Goal: Task Accomplishment & Management: Manage account settings

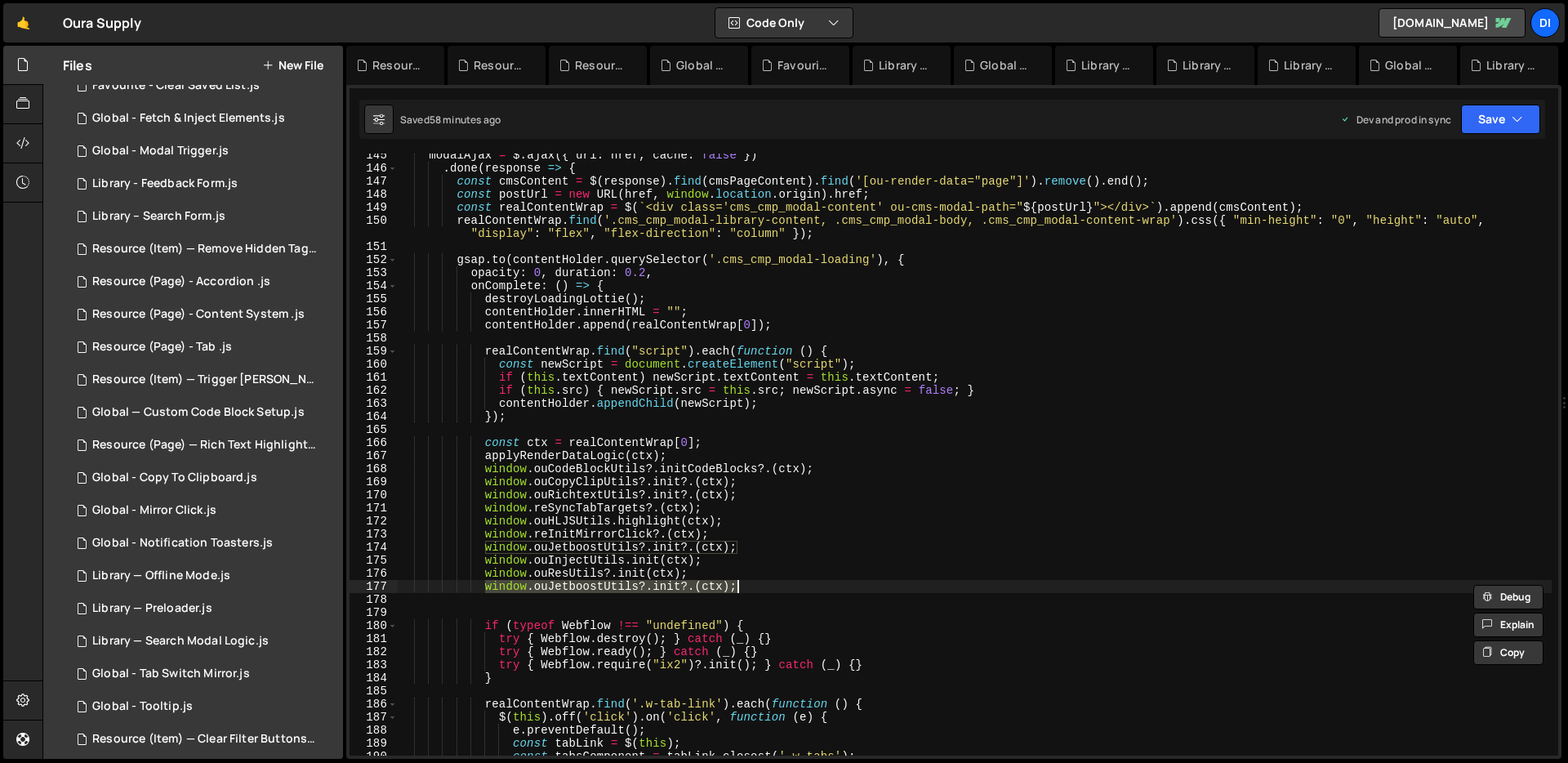
scroll to position [47, 0]
click at [195, 447] on div "Resource (Page) — Rich Text Highlight Pill.js" at bounding box center [204, 446] width 225 height 15
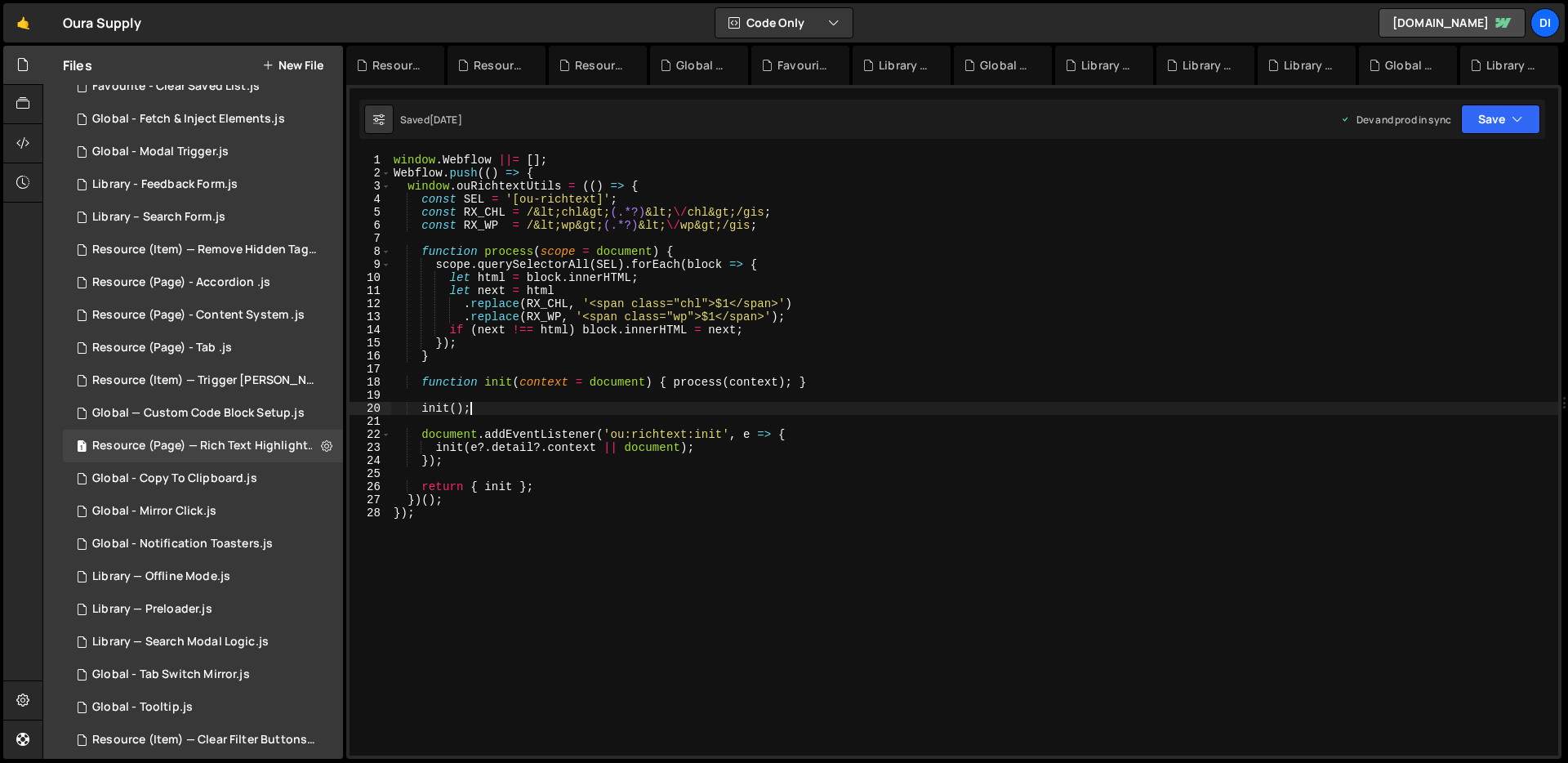
click at [618, 414] on div "window . Webflow ||= [ ] ; Webflow . push (( ) => { window . ouRichtextUtils = …" at bounding box center [974, 467] width 1168 height 628
type textarea "})(); });"
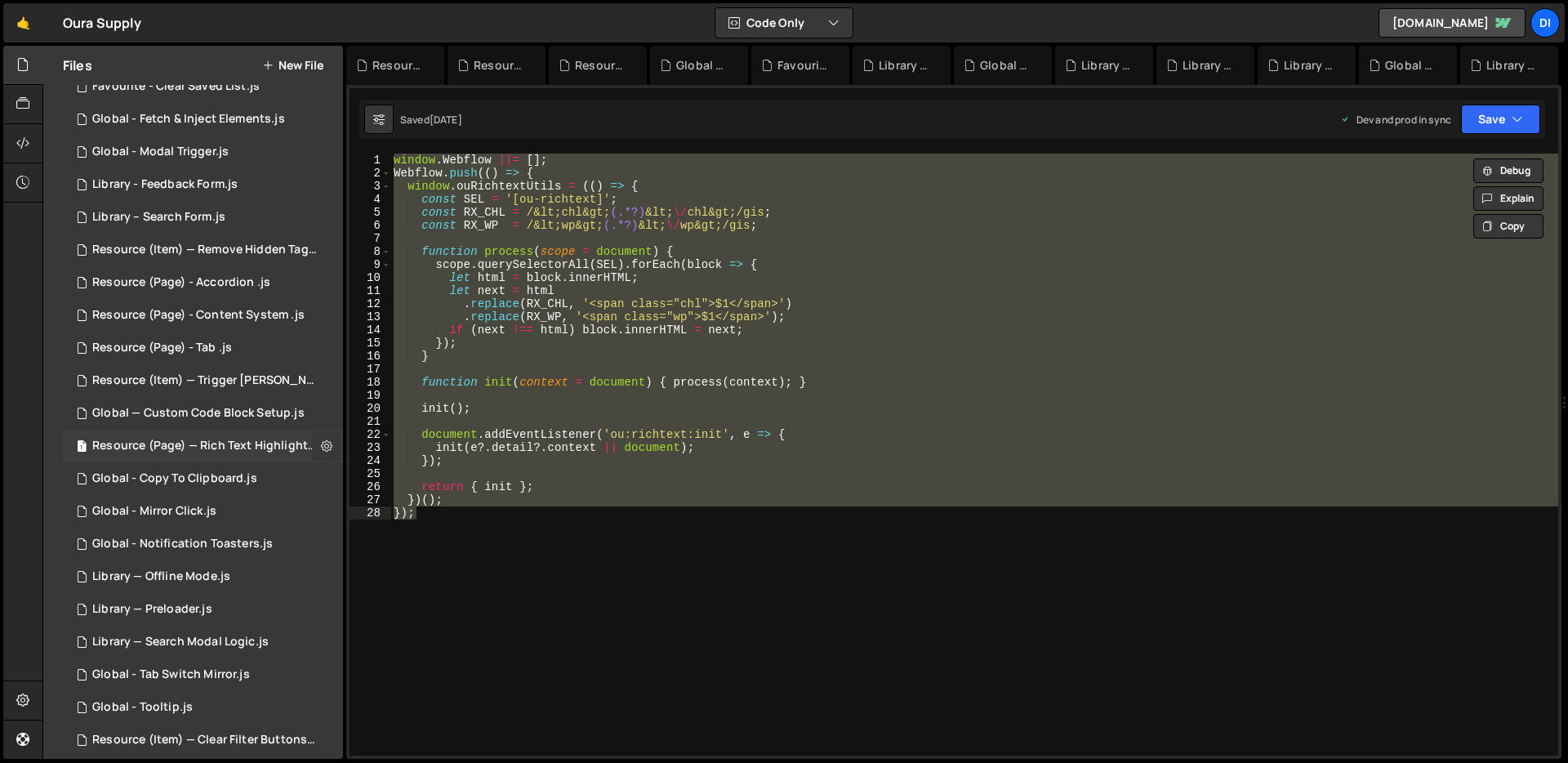
click at [321, 451] on icon at bounding box center [326, 445] width 12 height 15
type input "Resource (Page) — Rich Text Highlight Pill"
radio input "true"
checkbox input "true"
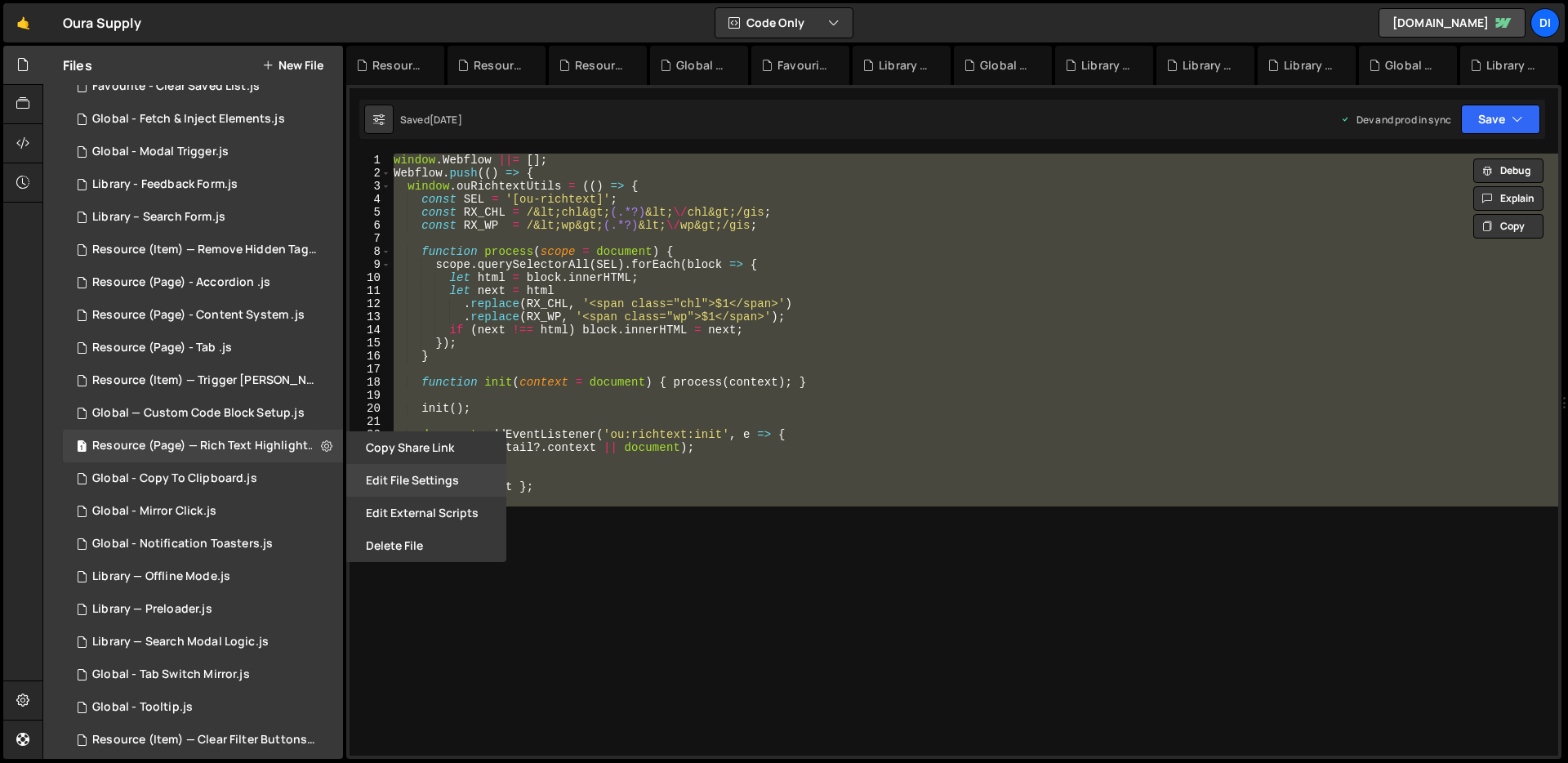
click at [394, 479] on button "Edit File Settings" at bounding box center [427, 480] width 160 height 33
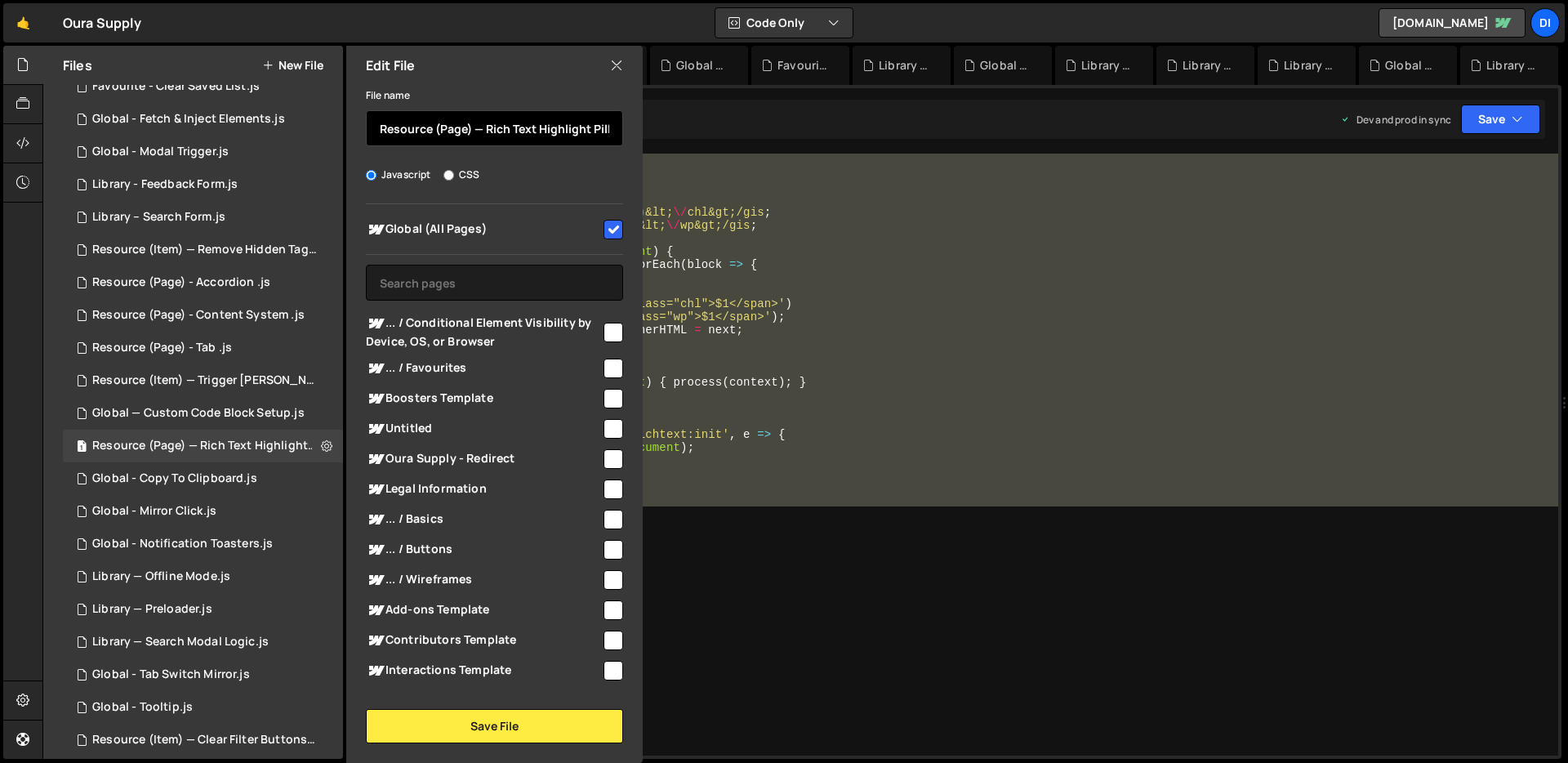
click at [525, 139] on input "Resource (Page) — Rich Text Highlight Pill" at bounding box center [494, 128] width 257 height 36
click at [819, 312] on div "window . Webflow ||= [ ] ; Webflow . push (( ) => { window . ouRichtextUtils = …" at bounding box center [974, 454] width 1168 height 602
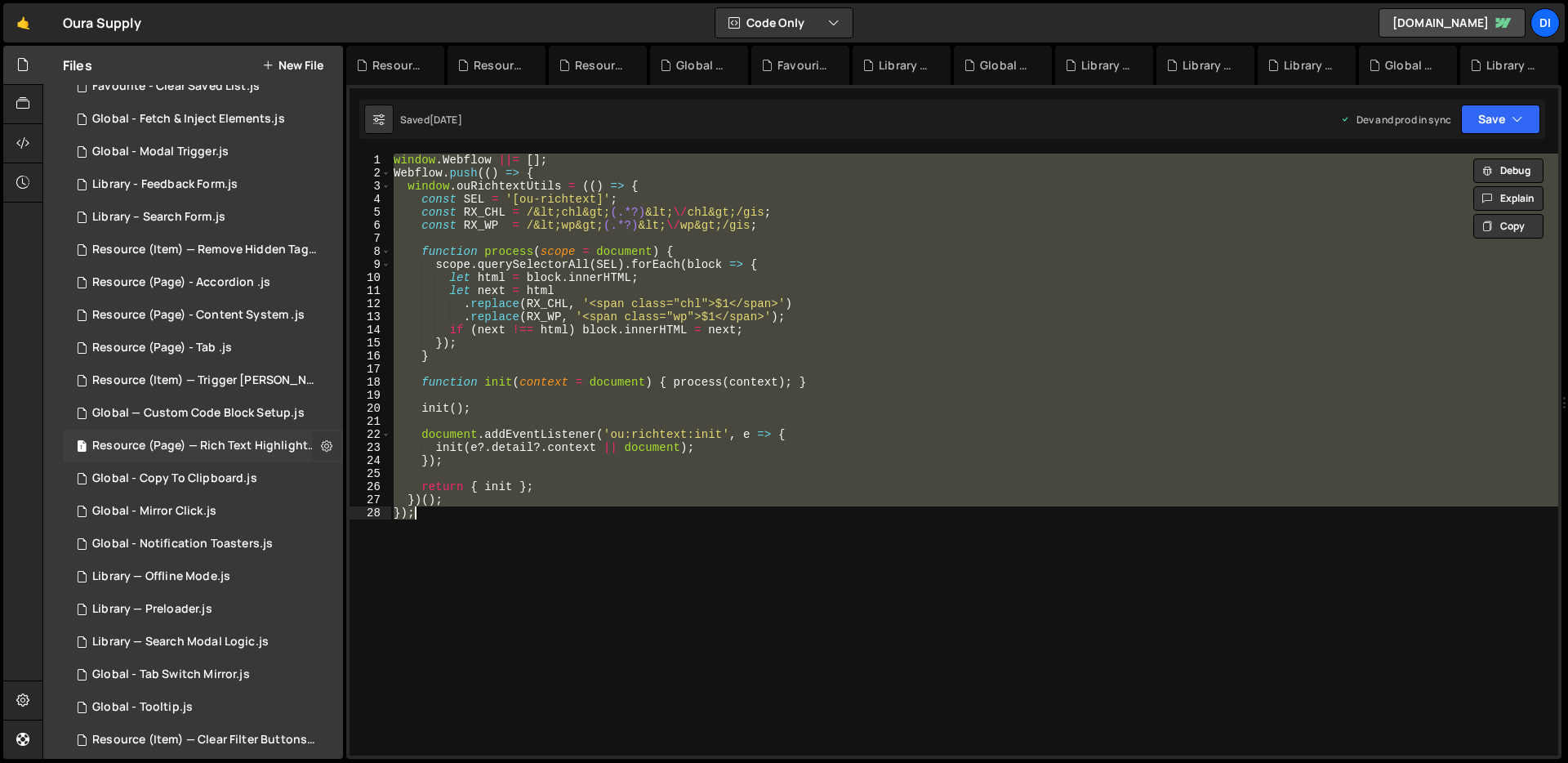
click at [321, 445] on icon at bounding box center [326, 445] width 12 height 15
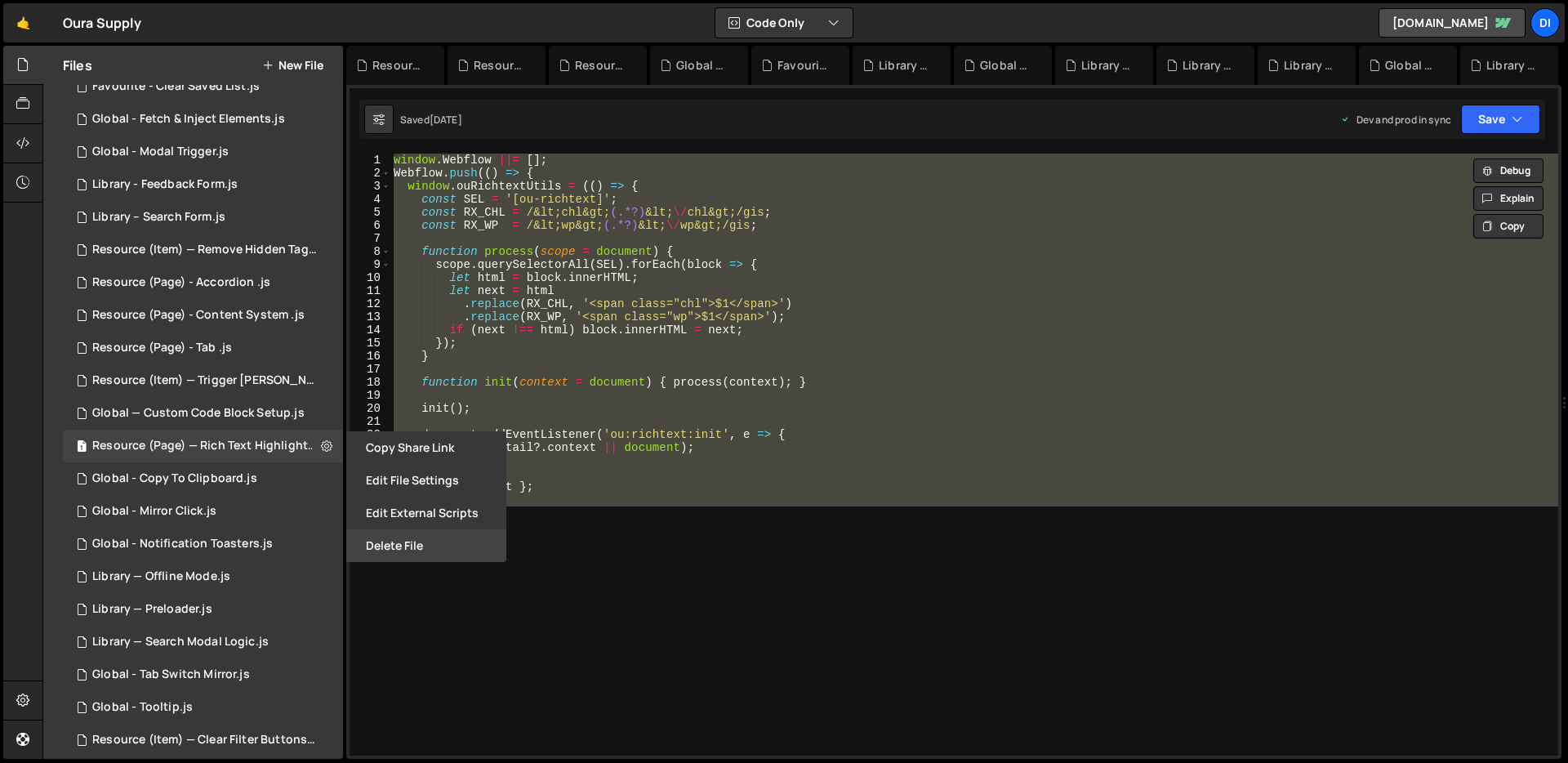
click at [412, 543] on button "Delete File" at bounding box center [427, 546] width 160 height 33
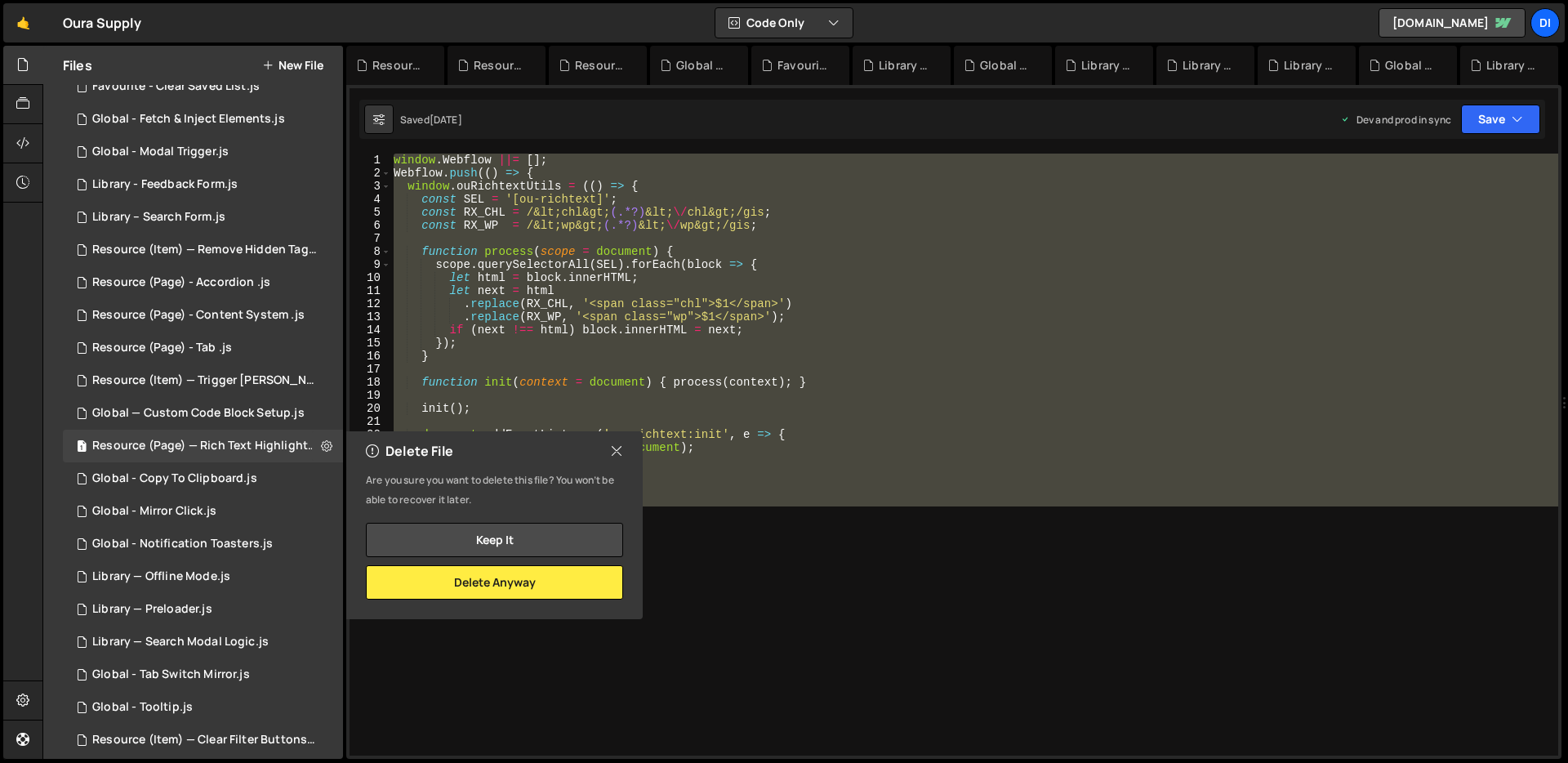
click at [581, 334] on div "window . Webflow ||= [ ] ; Webflow . push (( ) => { window . ouRichtextUtils = …" at bounding box center [974, 454] width 1168 height 602
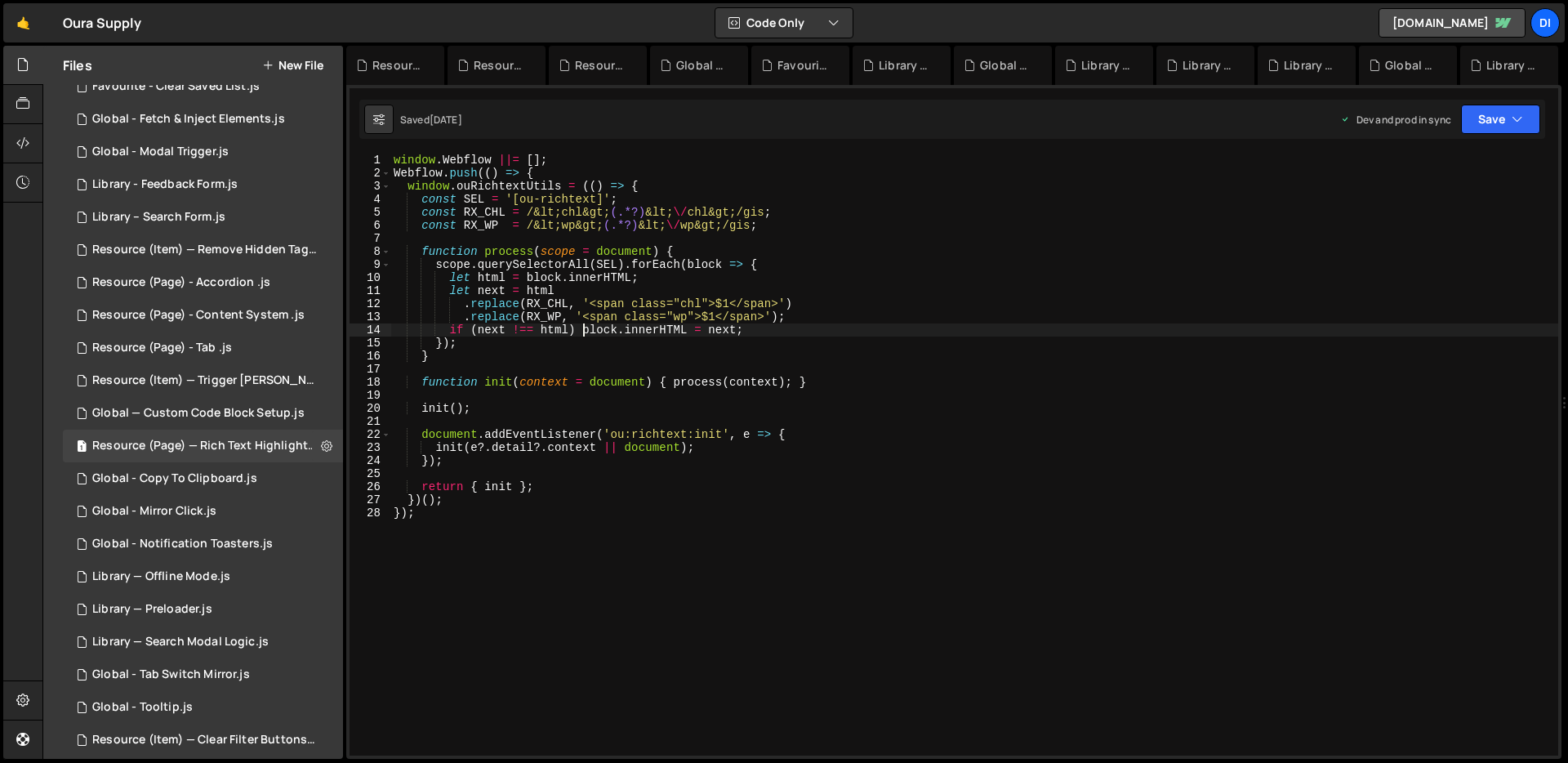
type textarea "})(); });"
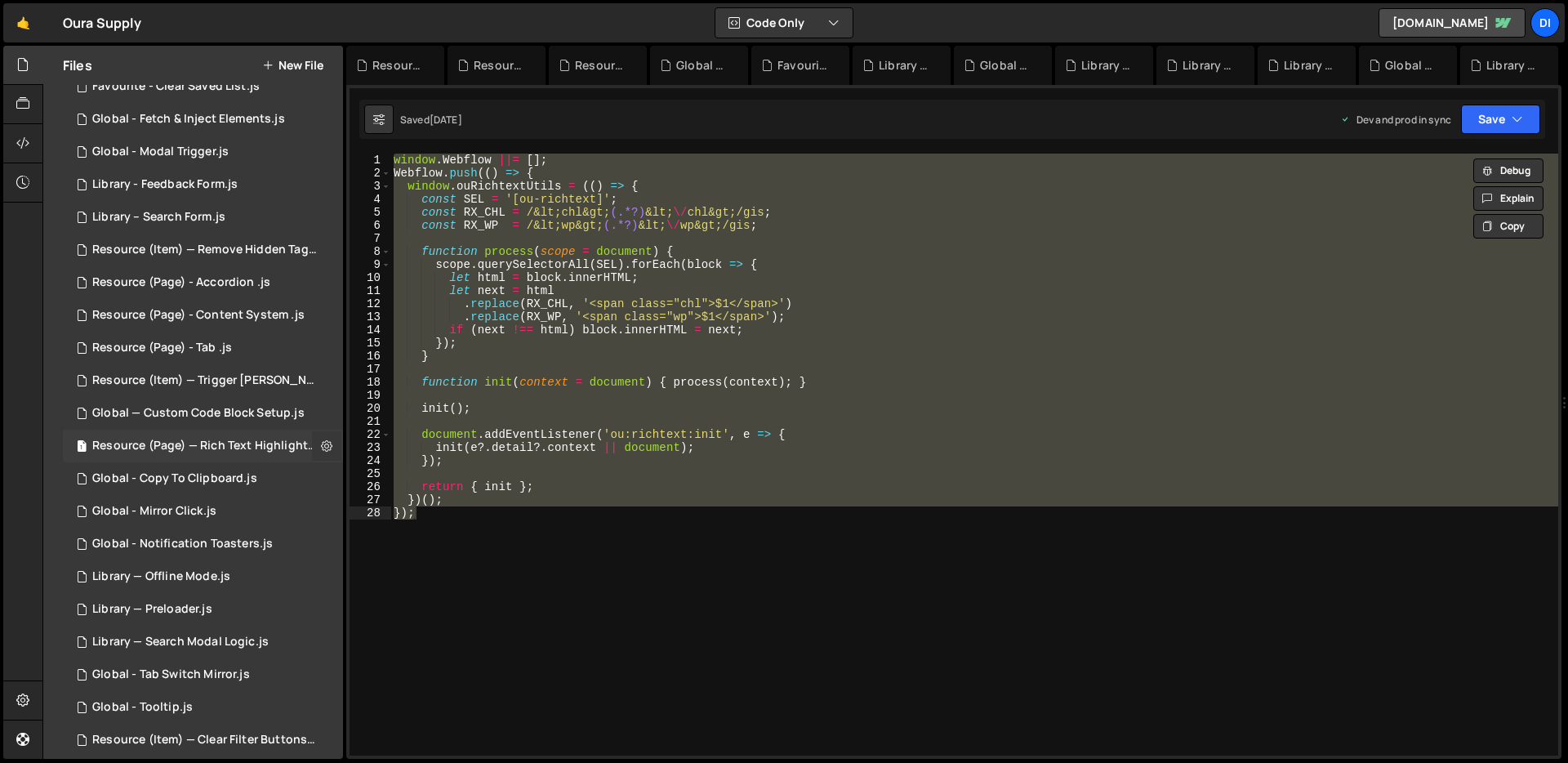
click at [312, 446] on button at bounding box center [326, 446] width 29 height 29
type input "Resource (Page) — Rich Text Highlight Pill"
radio input "true"
checkbox input "true"
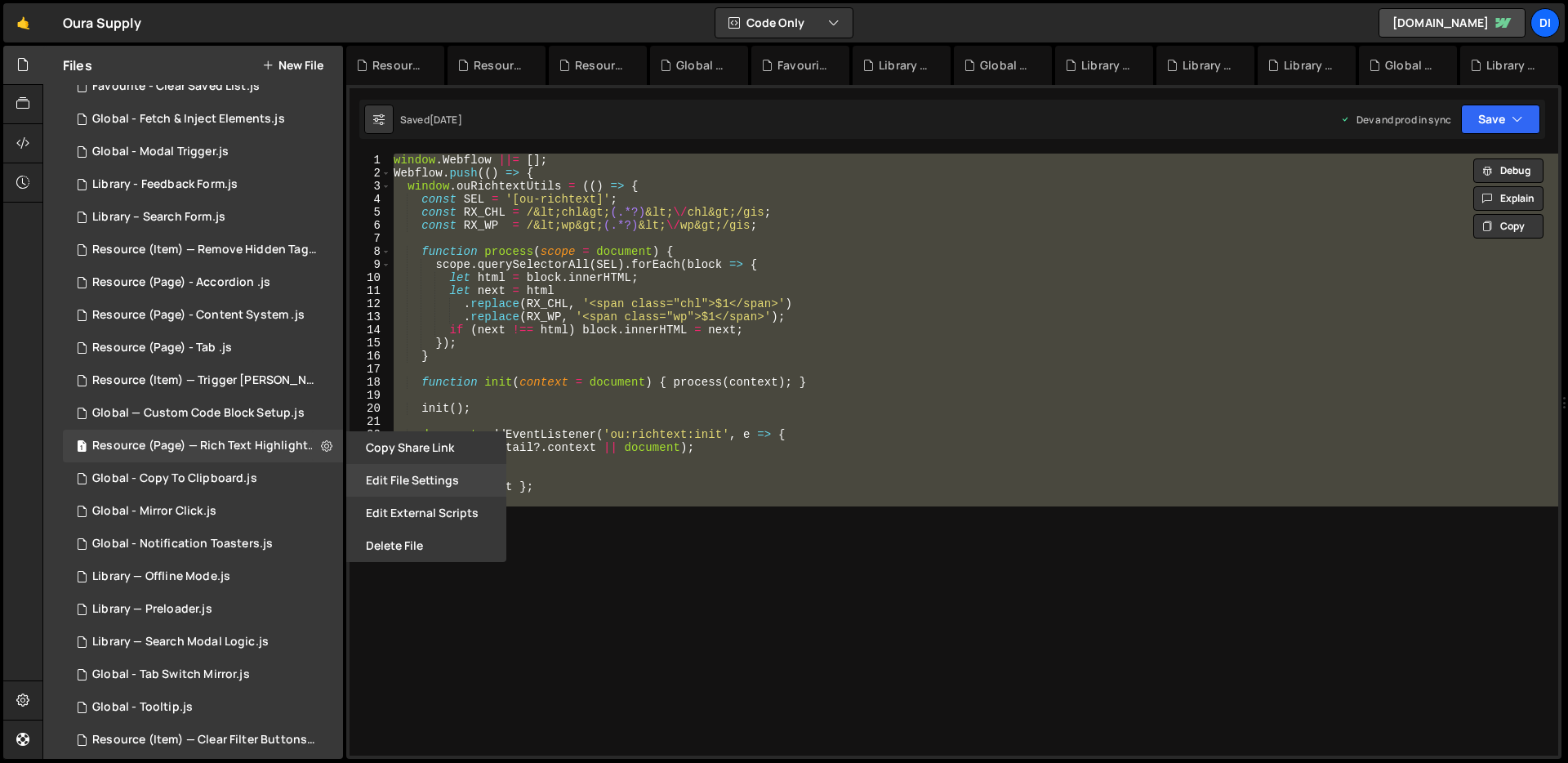
click at [389, 485] on button "Edit File Settings" at bounding box center [427, 480] width 160 height 33
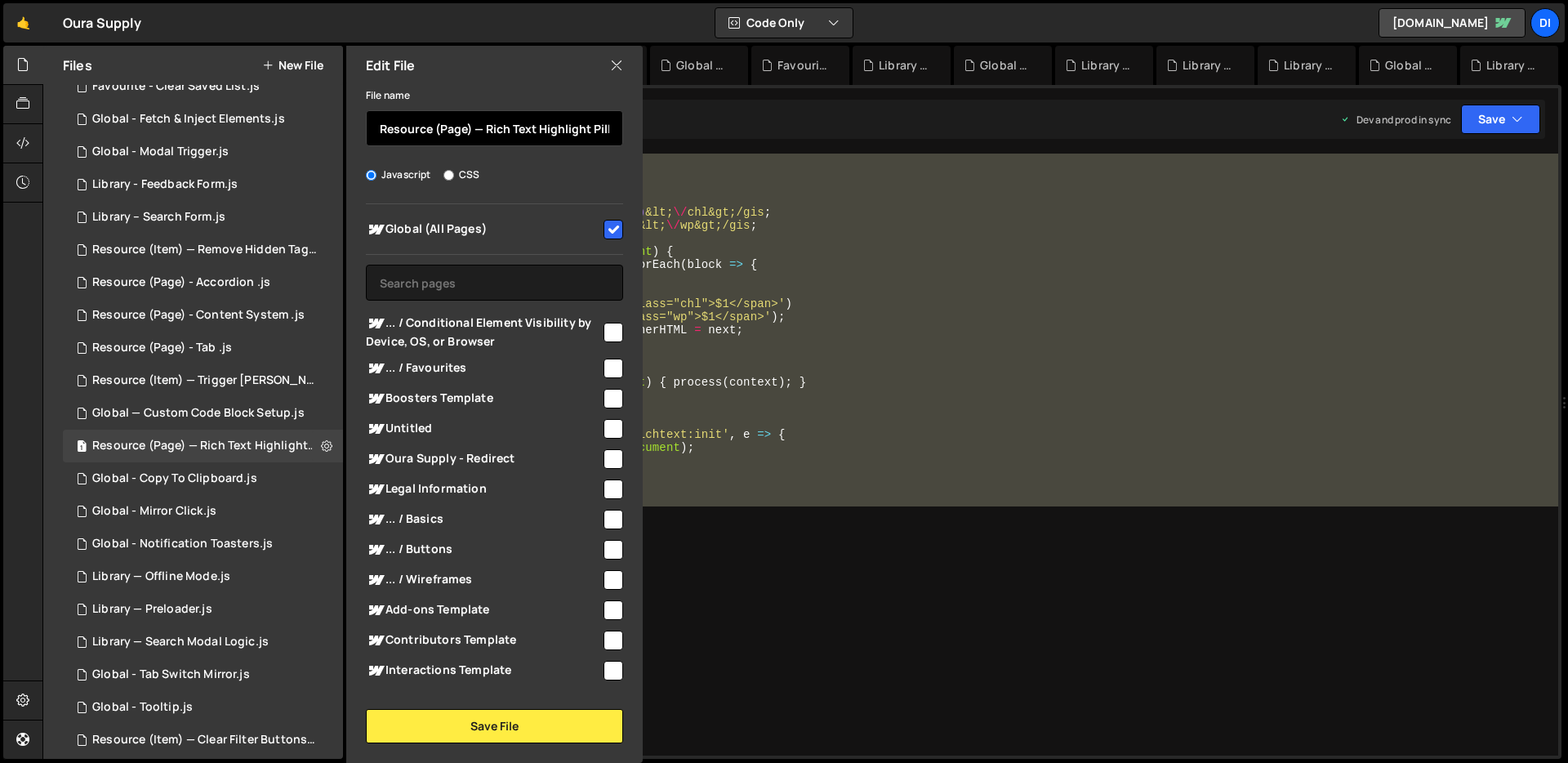
click at [543, 131] on input "Resource (Page) — Rich Text Highlight Pill" at bounding box center [494, 128] width 257 height 36
drag, startPoint x: 539, startPoint y: 128, endPoint x: 484, endPoint y: 126, distance: 55.0
click at [484, 126] on input "Resource (Page) — Rich Text Highlight Pill" at bounding box center [494, 128] width 257 height 36
drag, startPoint x: 567, startPoint y: 129, endPoint x: 487, endPoint y: 127, distance: 80.0
click at [487, 127] on input "Resource (Page) — Highlight Pill" at bounding box center [494, 128] width 257 height 36
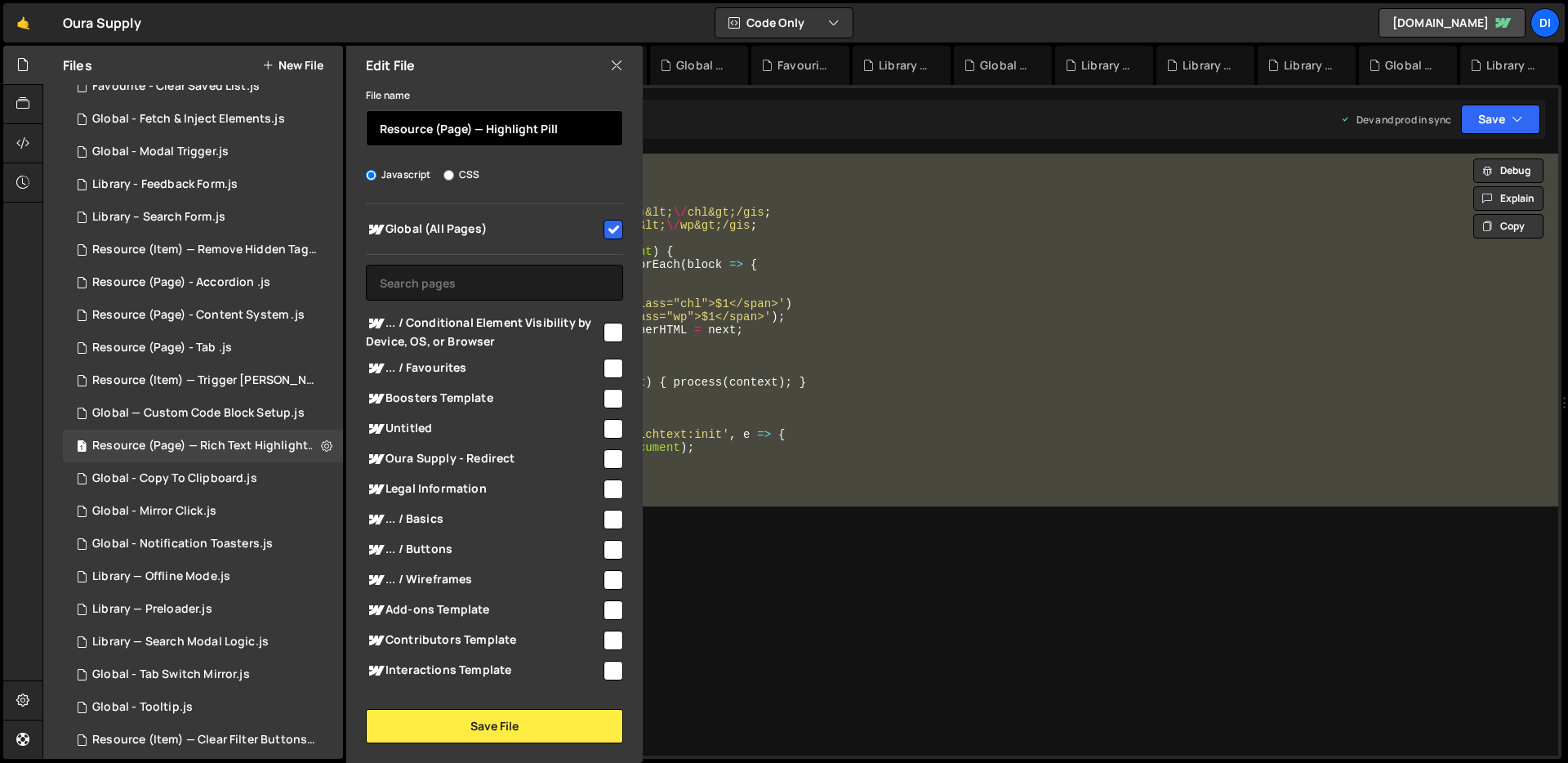
click at [377, 125] on input "Resource (Page) — Highlight Pill" at bounding box center [494, 128] width 257 height 36
paste input "Highlight Pill"
click at [377, 126] on input "Highlight PillResource (Page) — Highlight Pill" at bounding box center [494, 128] width 257 height 36
click at [573, 126] on input "Test Highlight PillResource (Page) — Highlight Pill" at bounding box center [494, 128] width 257 height 36
click at [478, 126] on input "Test Highlight PillResource (Page) — Highlight Pill" at bounding box center [494, 128] width 257 height 36
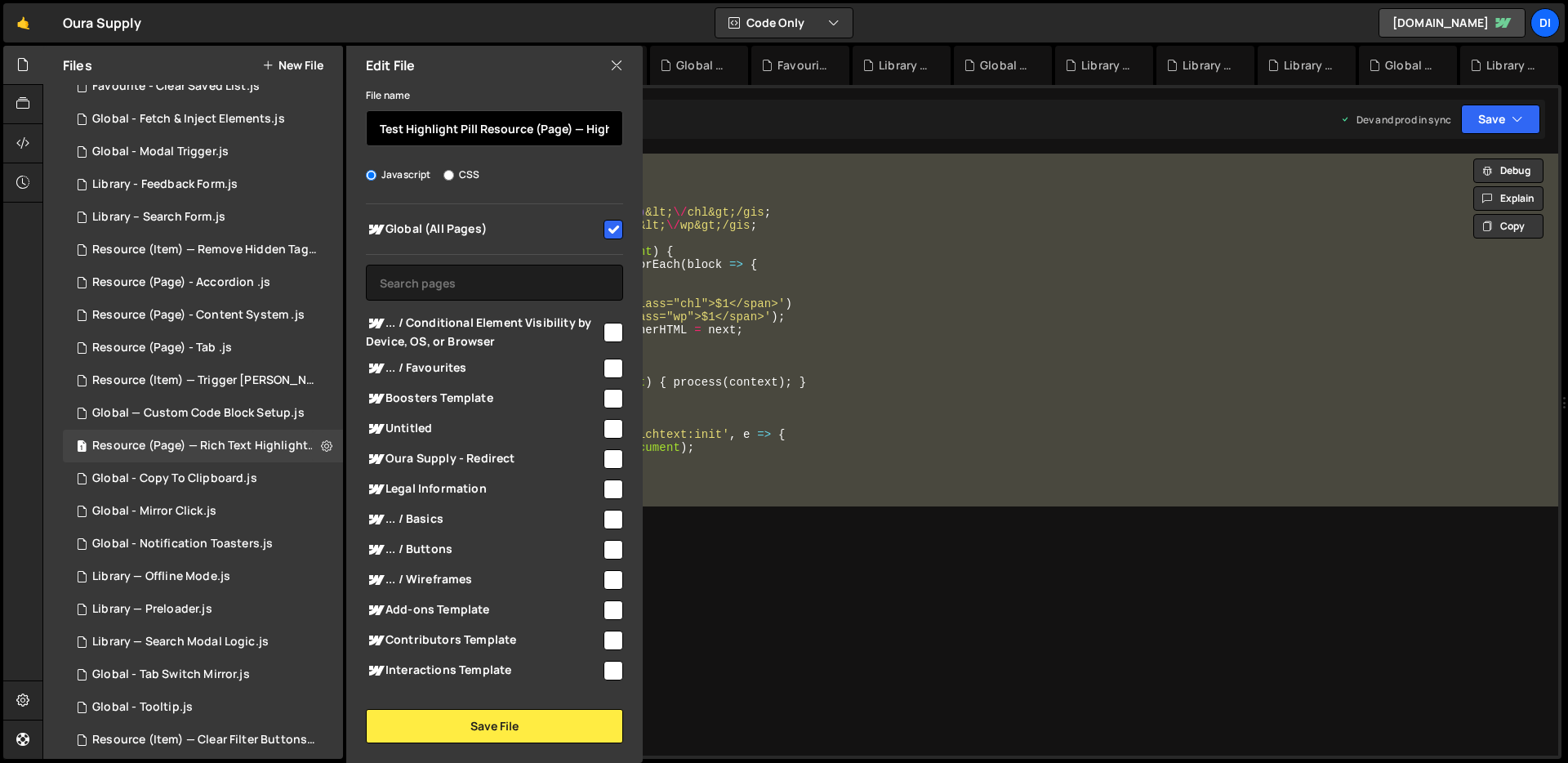
paste input "—"
drag, startPoint x: 583, startPoint y: 129, endPoint x: 741, endPoint y: 129, distance: 158.0
click at [741, 129] on div "Files New File Javascript files 1 Favourite - Clear Saved List.js 0 1 Global - …" at bounding box center [806, 402] width 1526 height 714
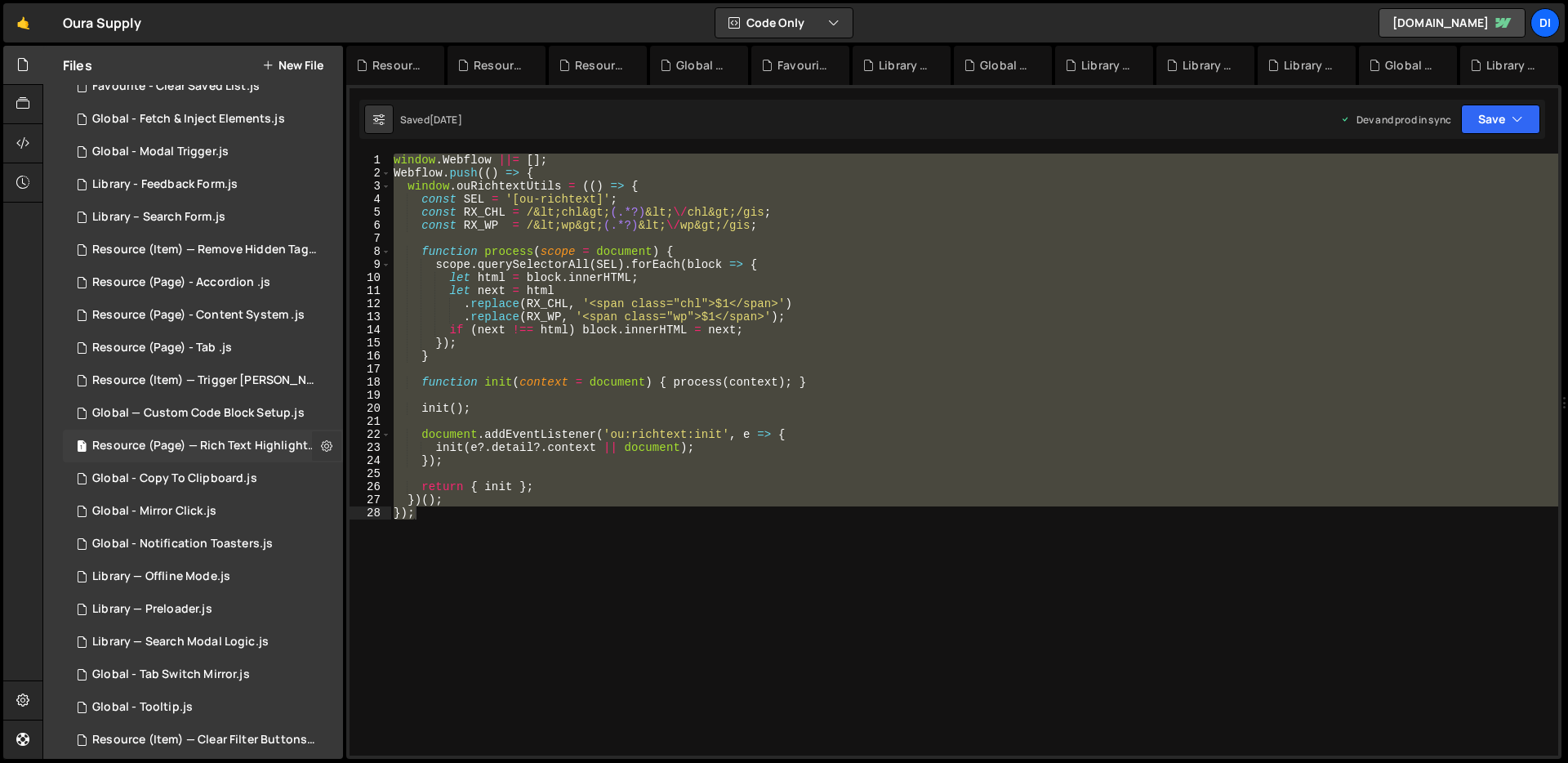
click at [321, 451] on icon at bounding box center [326, 445] width 12 height 15
type input "Resource (Page) — Rich Text Highlight Pill"
radio input "true"
checkbox input "true"
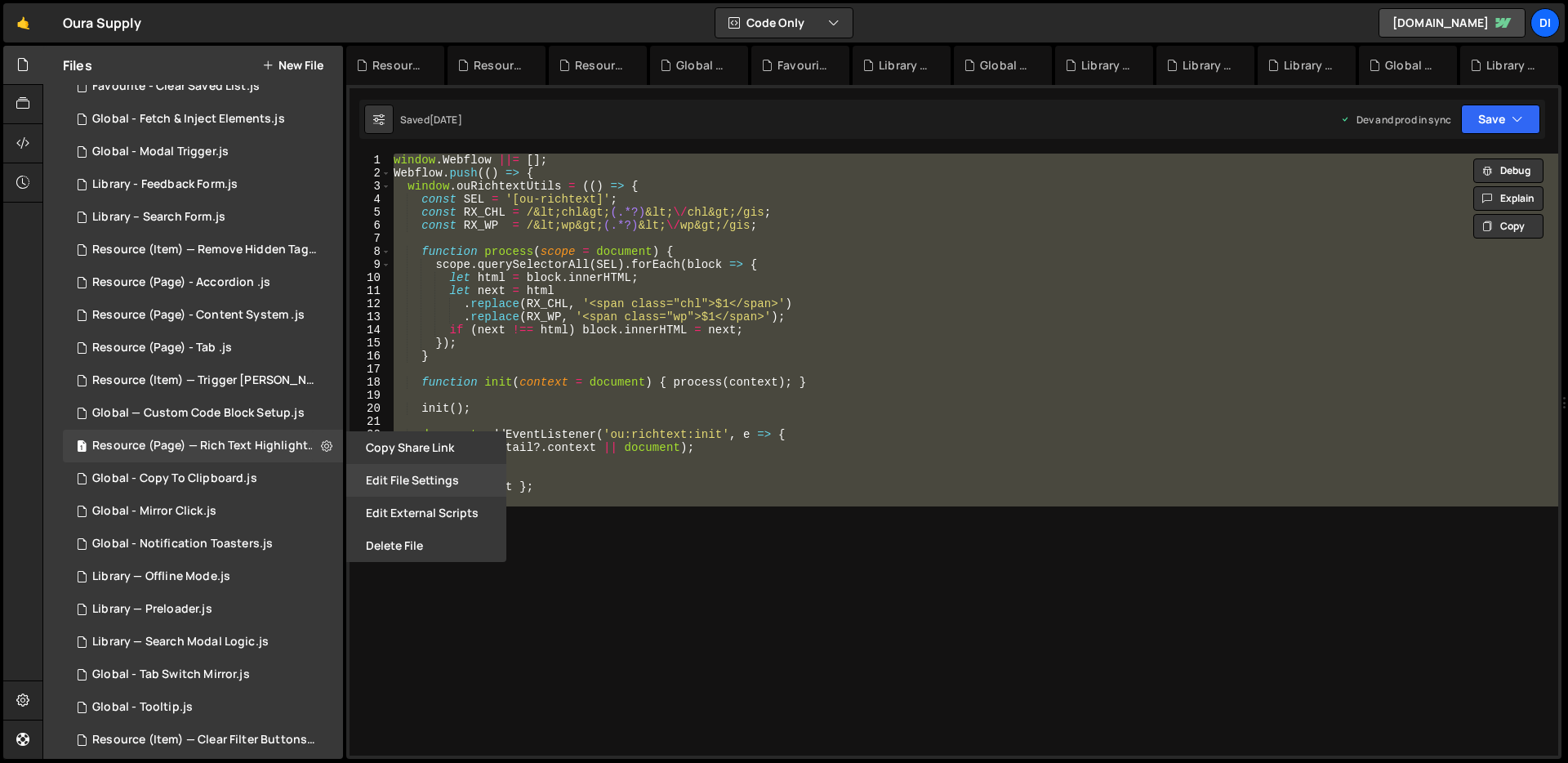
click at [366, 484] on button "Edit File Settings" at bounding box center [427, 480] width 160 height 33
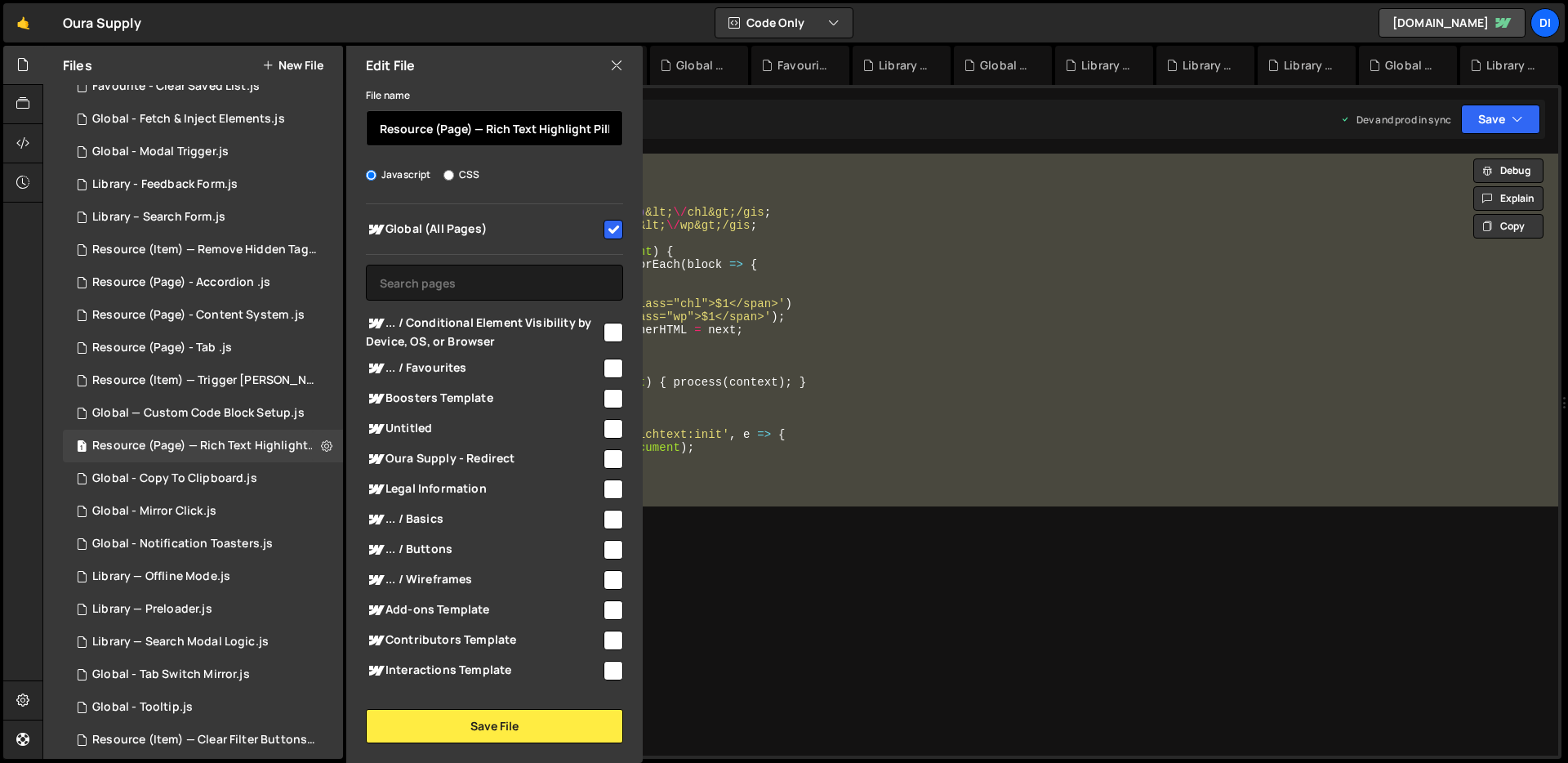
click at [455, 130] on input "Resource (Page) — Rich Text Highlight Pill" at bounding box center [494, 128] width 257 height 36
click at [517, 128] on input "Resource (P) — Rich Text Highlight Pill" at bounding box center [494, 128] width 257 height 36
click at [490, 126] on input "Resource (P) — Rich Text Highlight Pill" at bounding box center [494, 128] width 257 height 36
type input "Resource (P) — Text Highlight Pill"
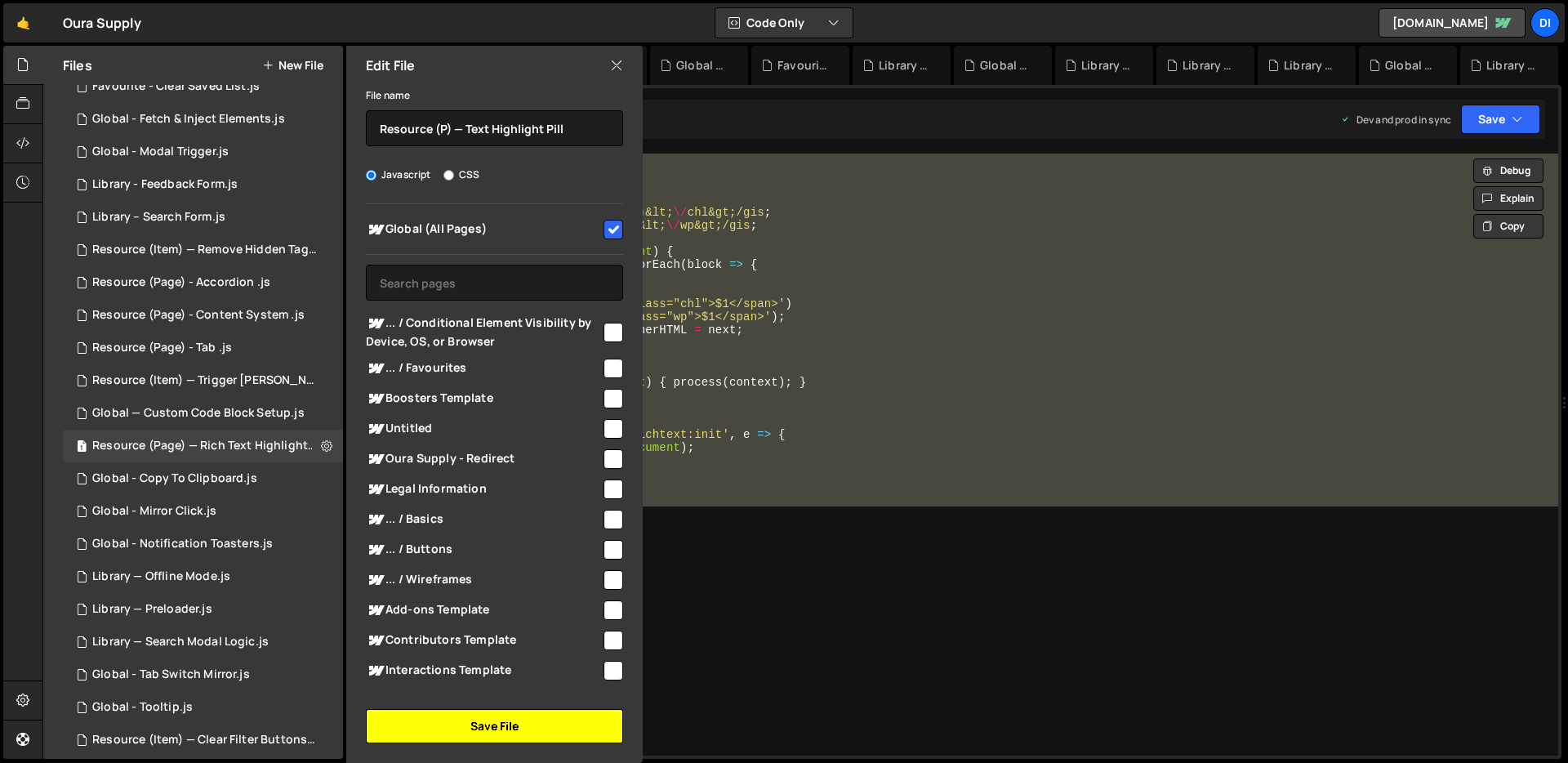
click at [528, 734] on button "Save File" at bounding box center [494, 727] width 257 height 35
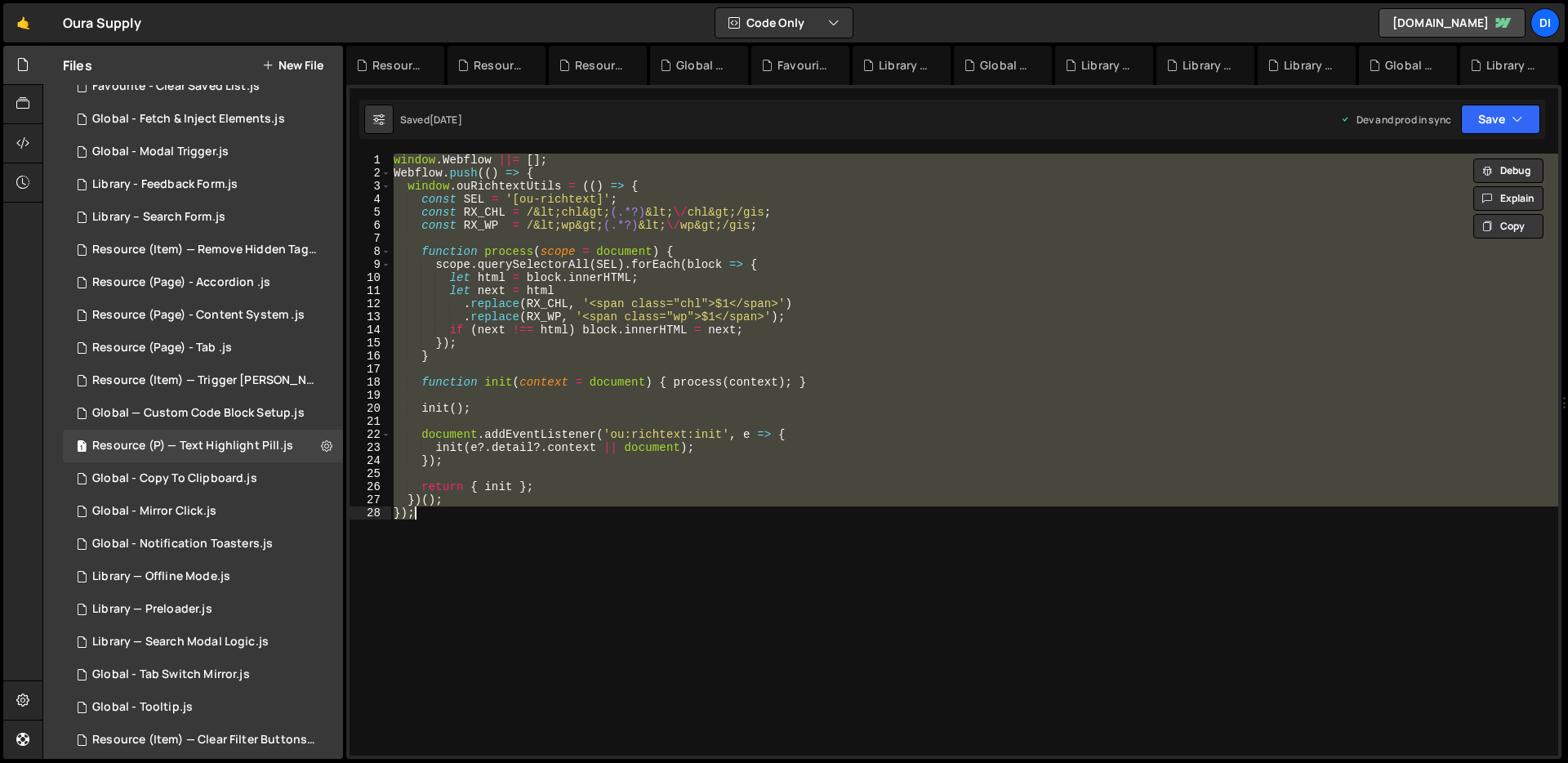
click at [588, 345] on div "window . Webflow ||= [ ] ; Webflow . push (( ) => { window . ouRichtextUtils = …" at bounding box center [974, 454] width 1168 height 602
type textarea "});"
